Goal: Information Seeking & Learning: Learn about a topic

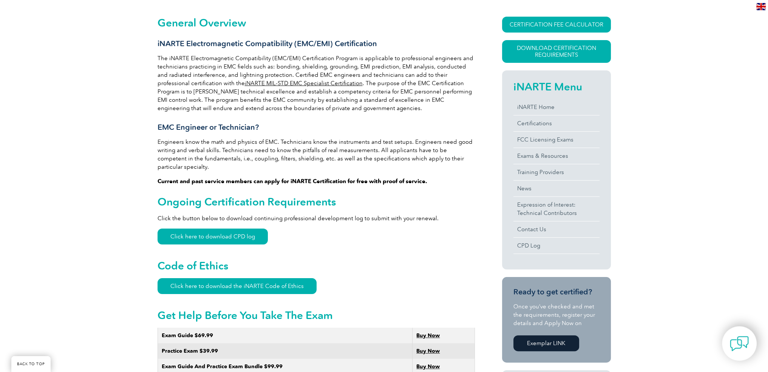
scroll to position [227, 0]
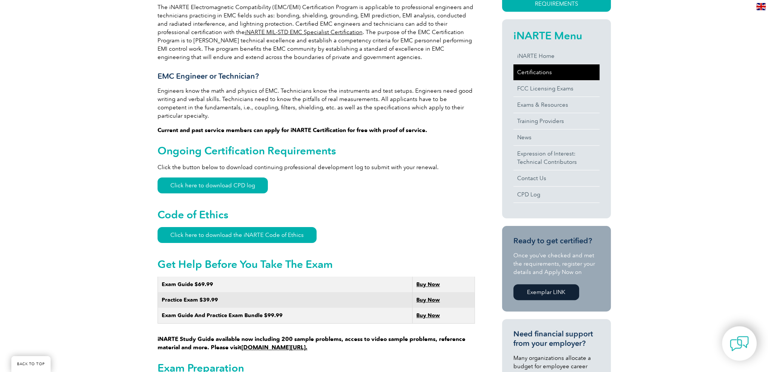
click at [543, 73] on link "Certifications" at bounding box center [557, 72] width 86 height 16
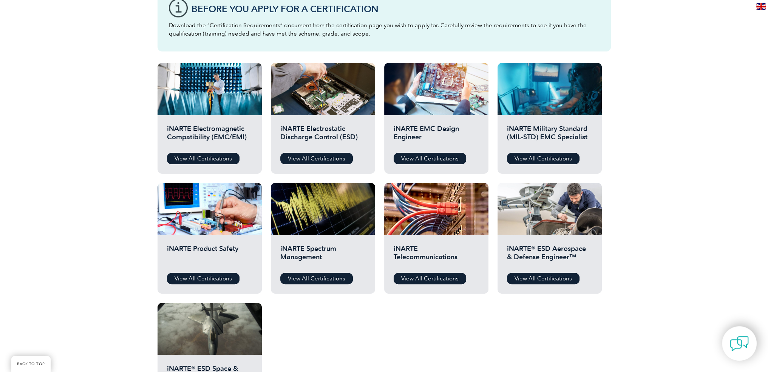
scroll to position [227, 0]
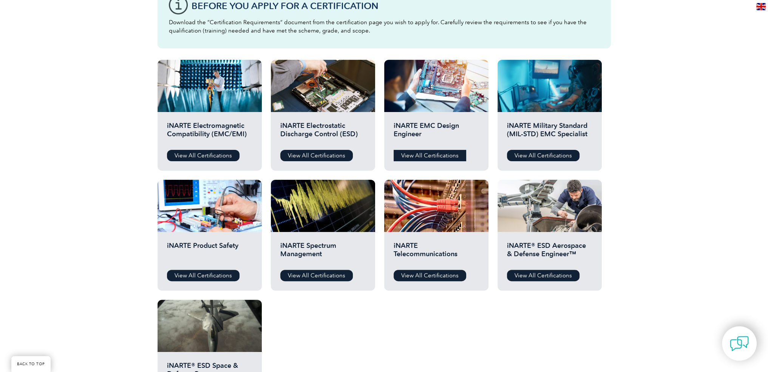
click at [445, 156] on link "View All Certifications" at bounding box center [430, 155] width 73 height 11
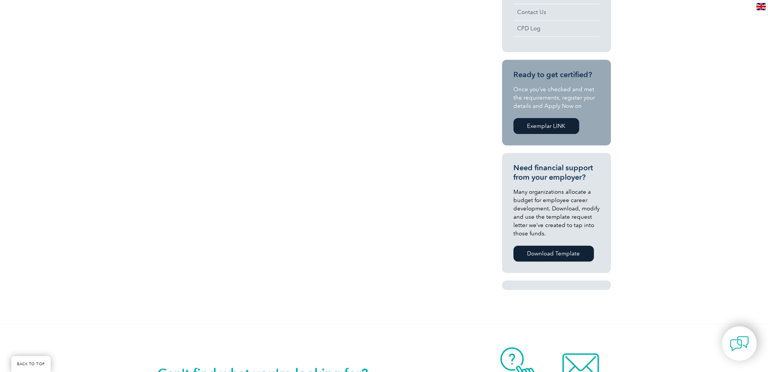
scroll to position [151, 0]
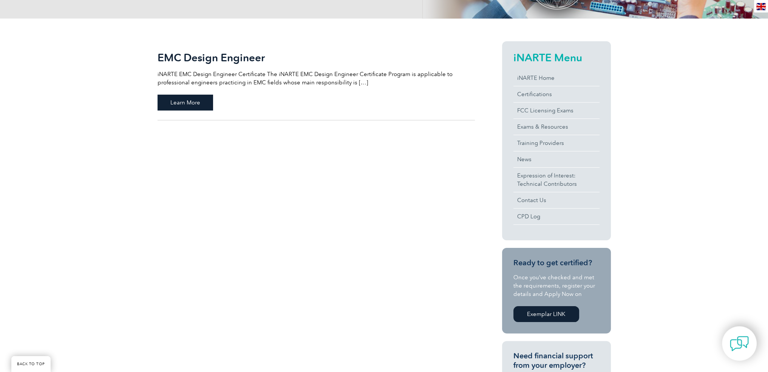
click at [195, 105] on span "Learn More" at bounding box center [186, 102] width 56 height 16
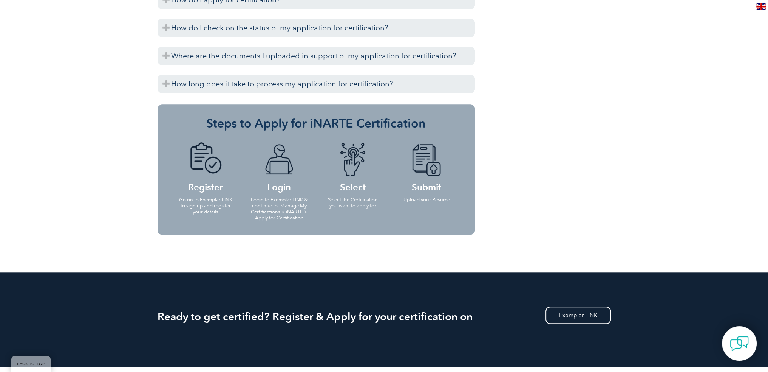
scroll to position [605, 0]
